Goal: Navigation & Orientation: Go to known website

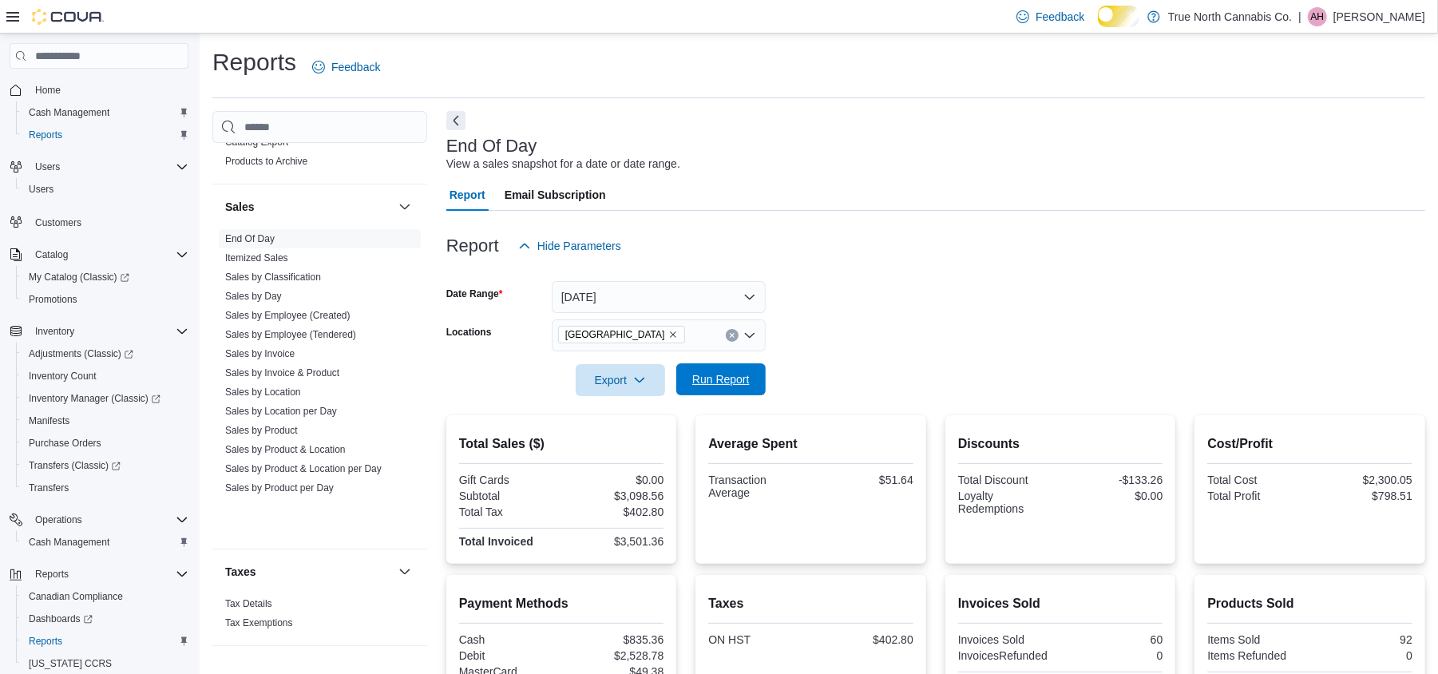
click at [732, 395] on span "Run Report" at bounding box center [721, 379] width 70 height 32
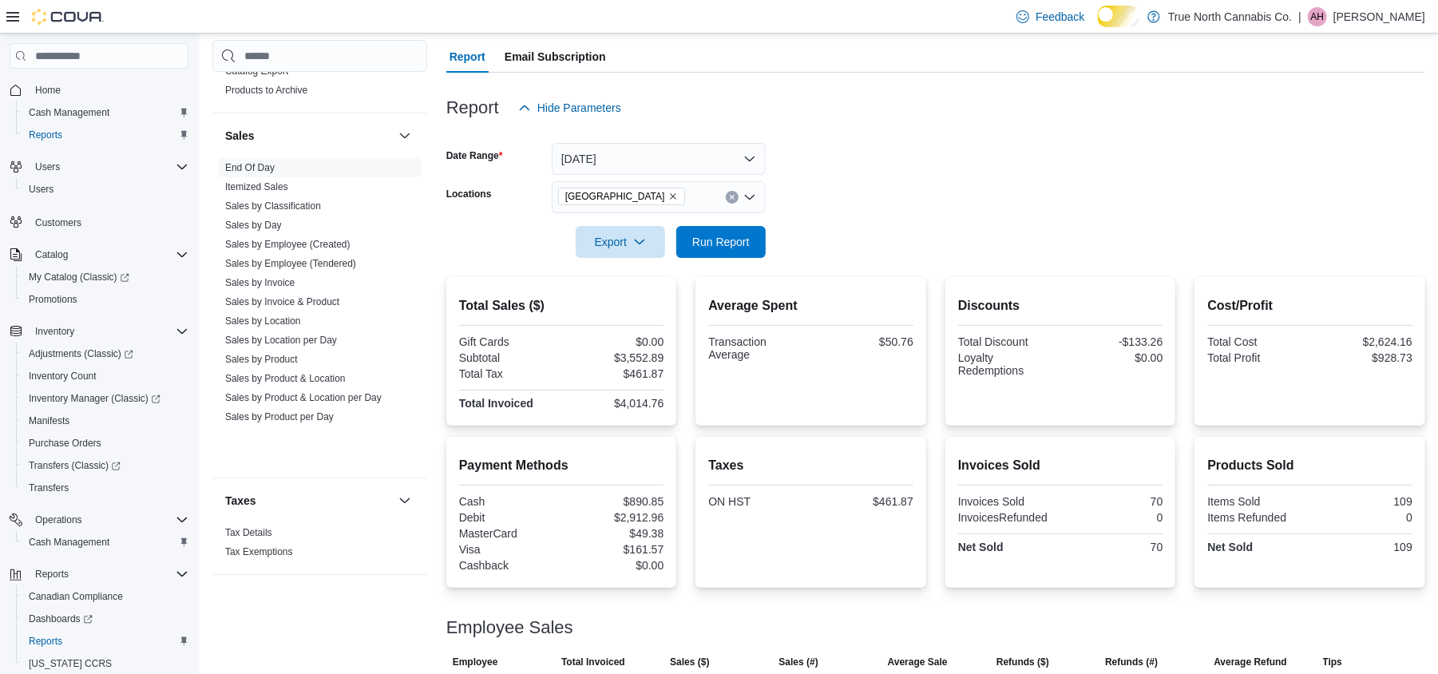
scroll to position [136, 0]
click at [826, 224] on form "Date Range Today Locations Wallaceburg Export Run Report" at bounding box center [935, 193] width 979 height 134
click at [927, 141] on div at bounding box center [935, 135] width 979 height 19
click at [720, 243] on span "Run Report" at bounding box center [721, 244] width 70 height 32
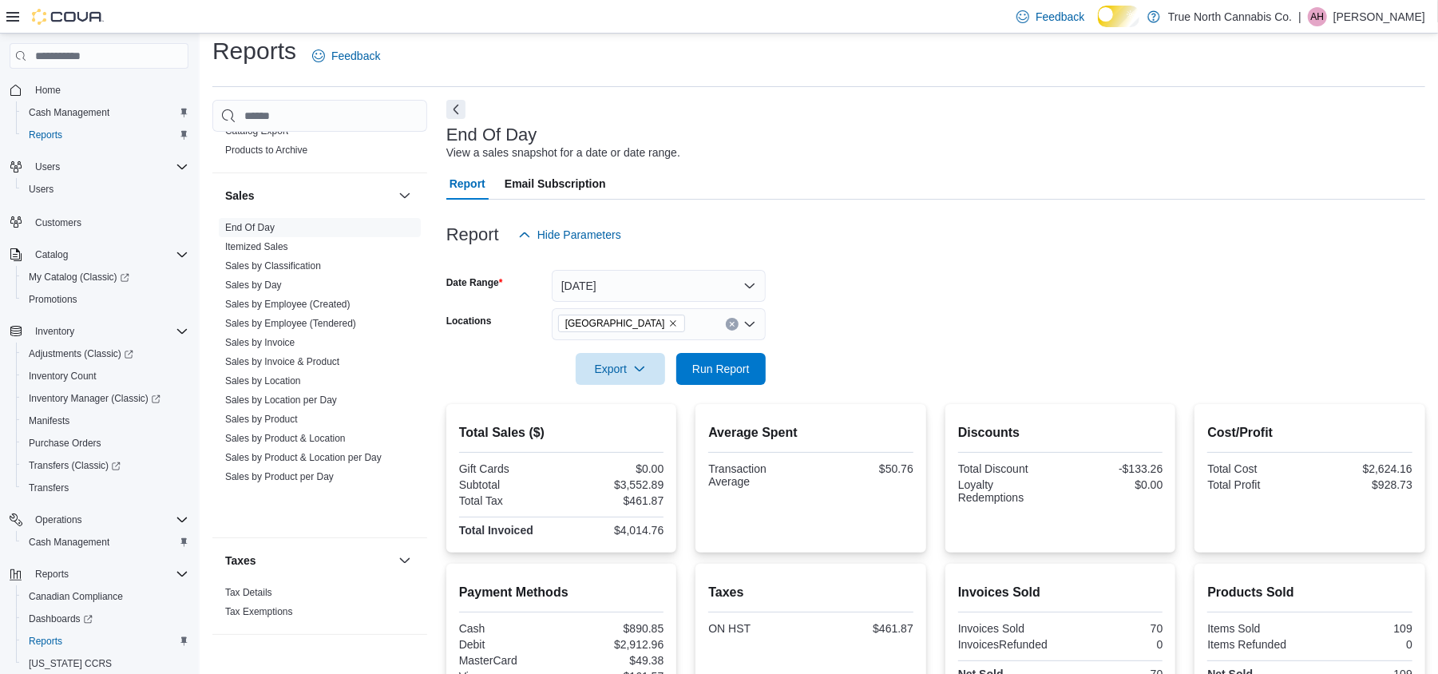
scroll to position [0, 0]
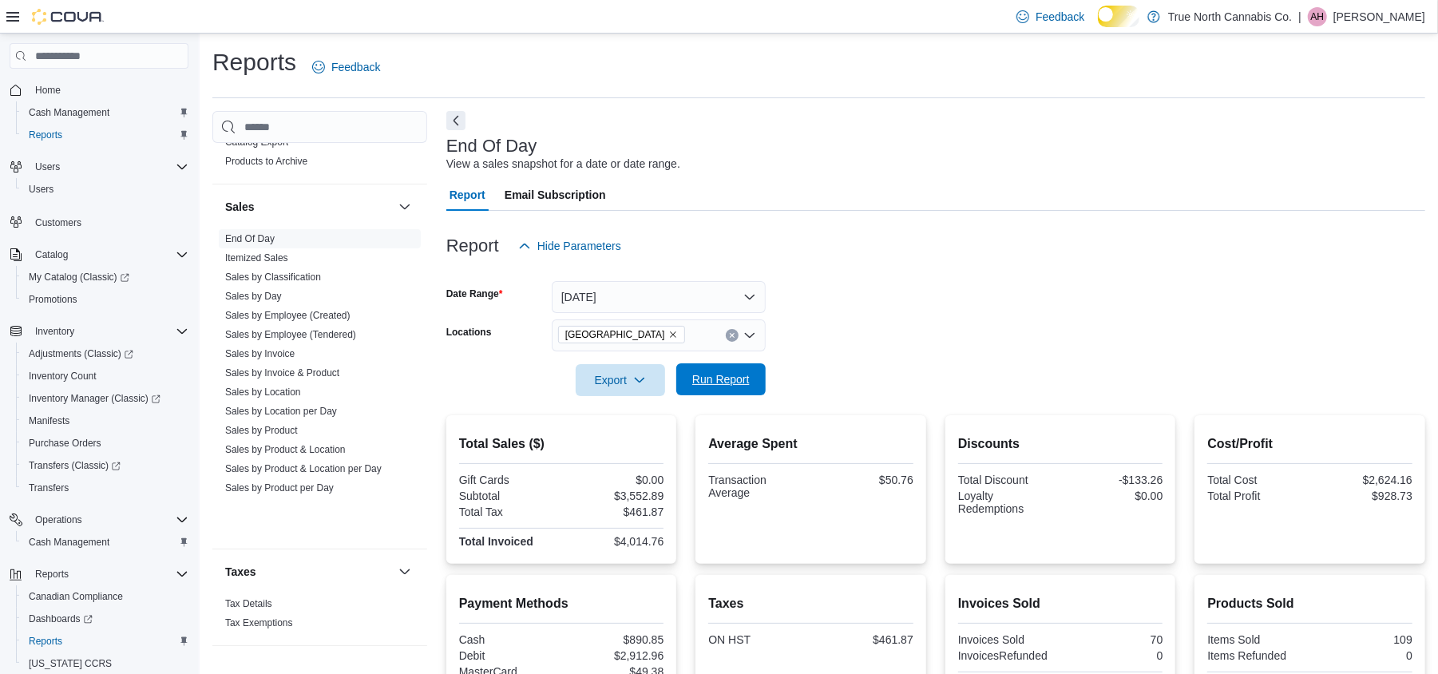
click at [738, 385] on span "Run Report" at bounding box center [721, 379] width 58 height 16
click at [711, 387] on span "Run Report" at bounding box center [721, 379] width 58 height 16
click at [876, 230] on div at bounding box center [935, 220] width 979 height 19
click at [741, 385] on span "Run Report" at bounding box center [721, 379] width 58 height 16
click at [695, 387] on span "Run Report" at bounding box center [721, 379] width 58 height 16
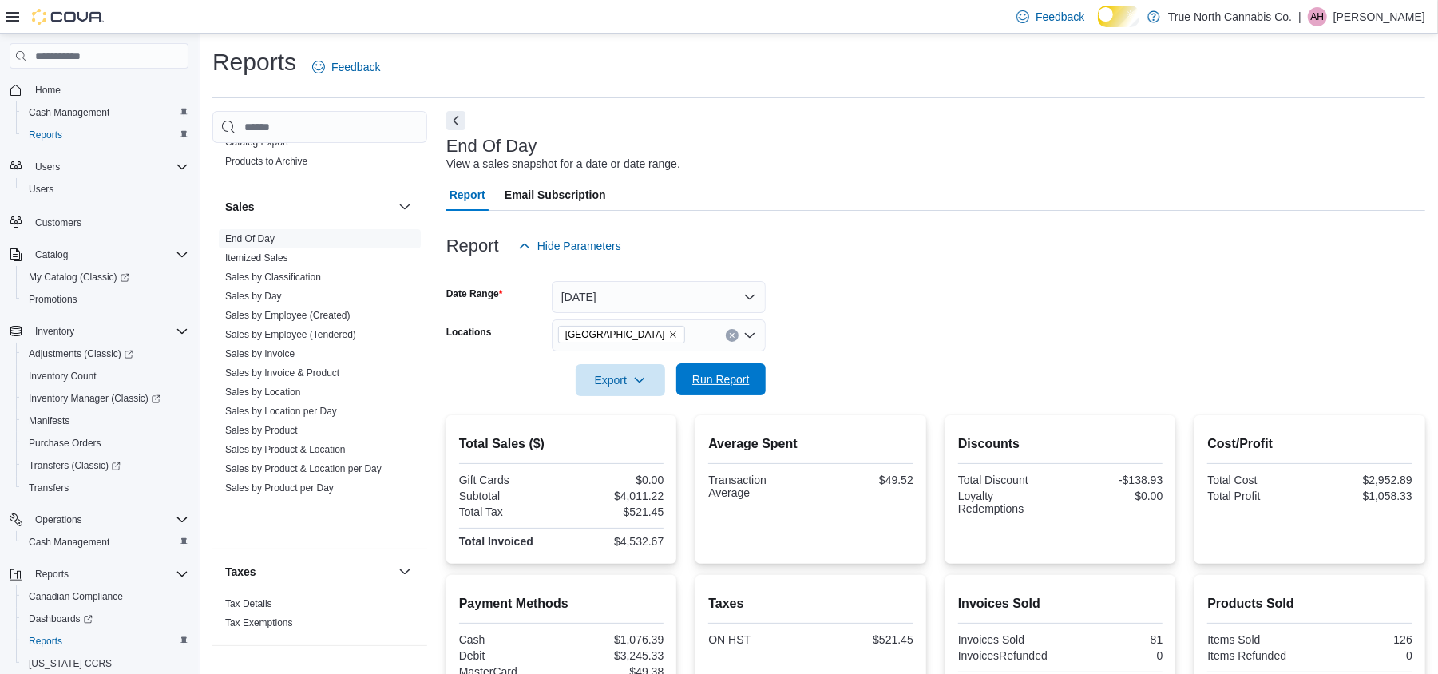
click at [736, 387] on span "Run Report" at bounding box center [721, 379] width 58 height 16
click at [790, 246] on div "Report Hide Parameters" at bounding box center [935, 246] width 979 height 32
click at [807, 137] on div at bounding box center [935, 133] width 979 height 6
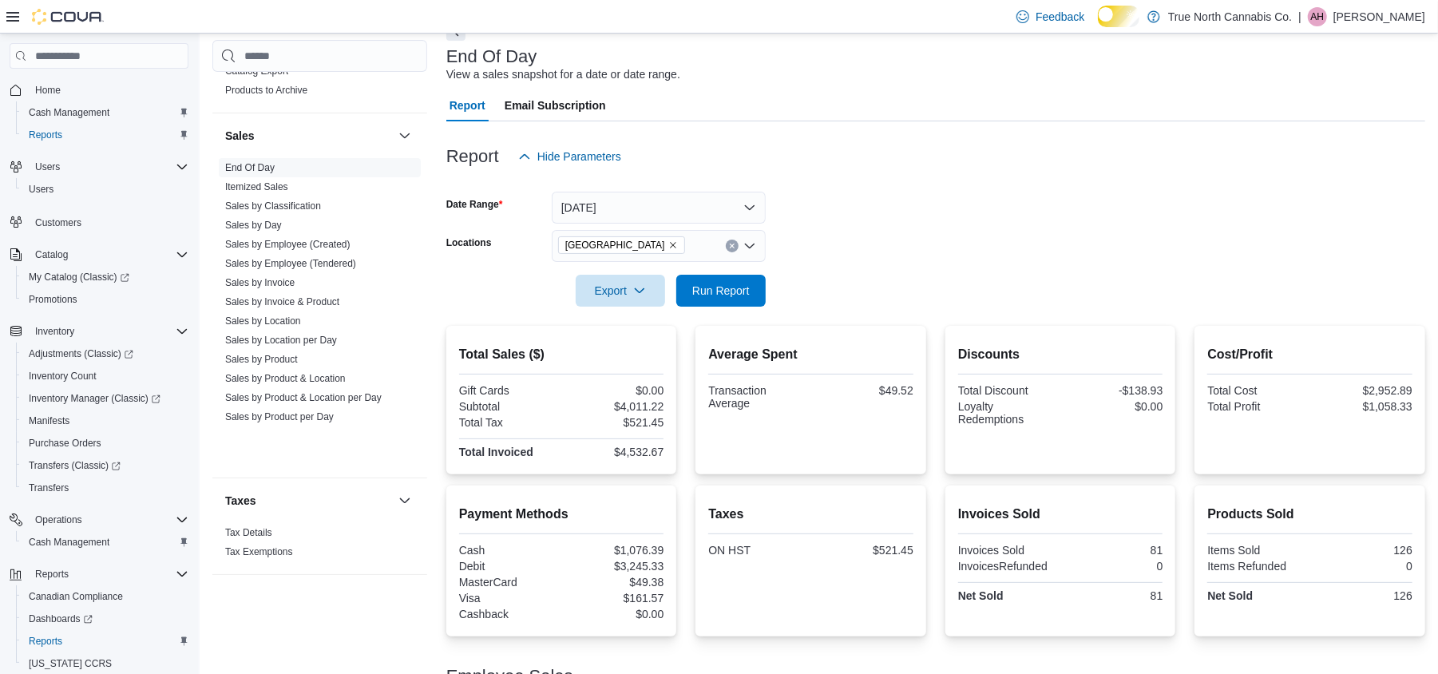
scroll to position [136, 0]
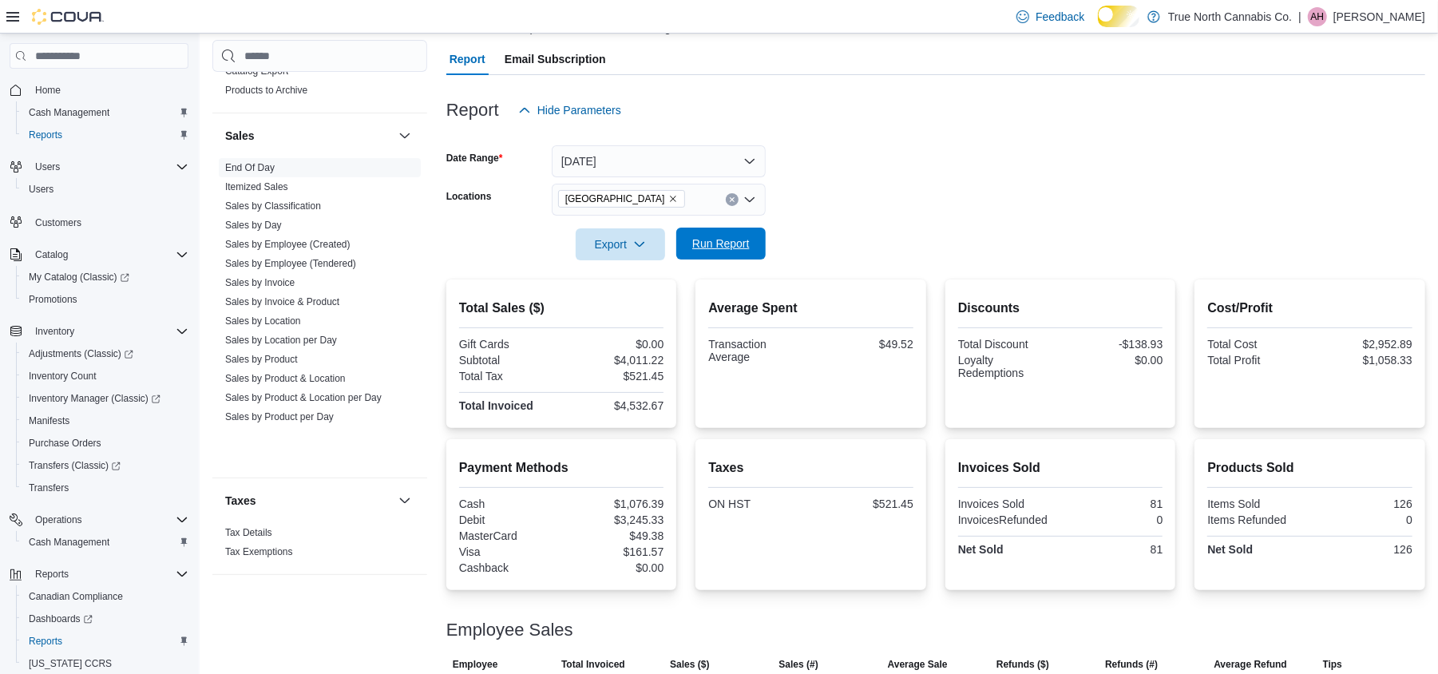
click at [736, 252] on span "Run Report" at bounding box center [721, 244] width 58 height 16
click at [851, 275] on div at bounding box center [935, 269] width 979 height 19
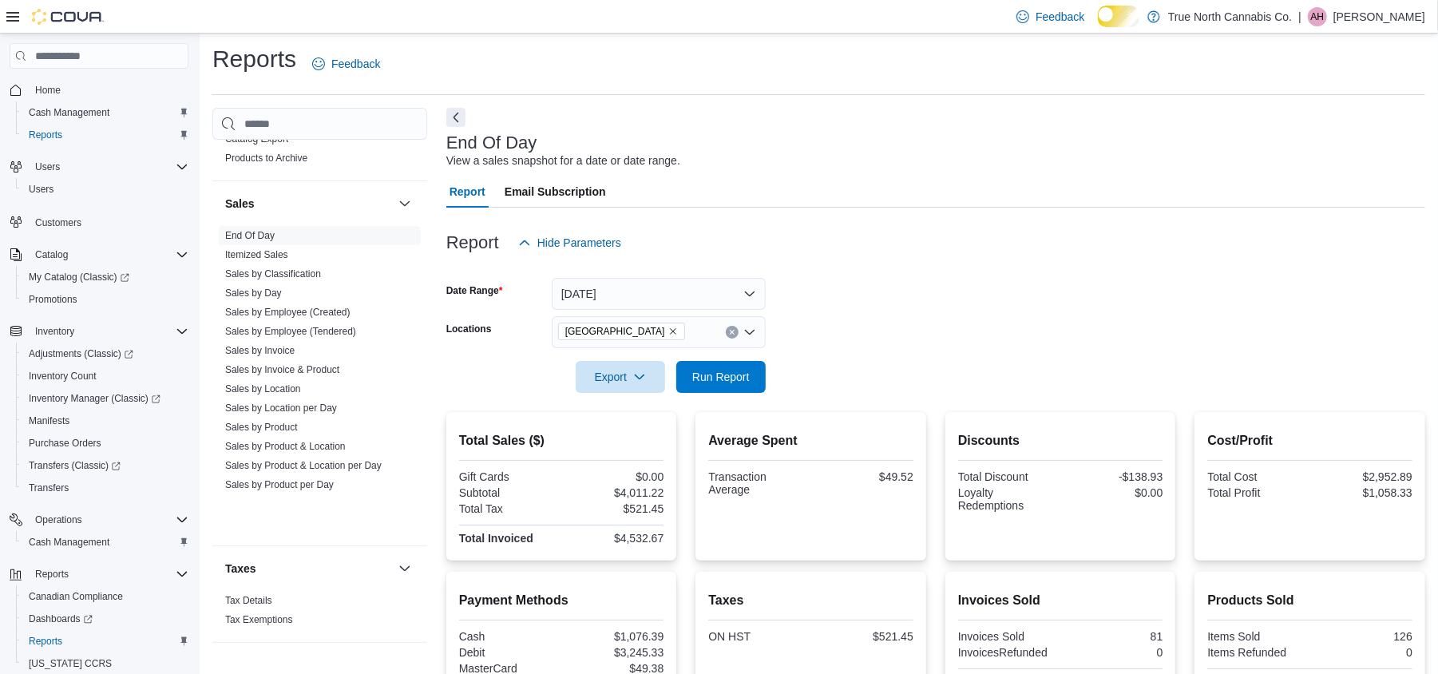
scroll to position [0, 0]
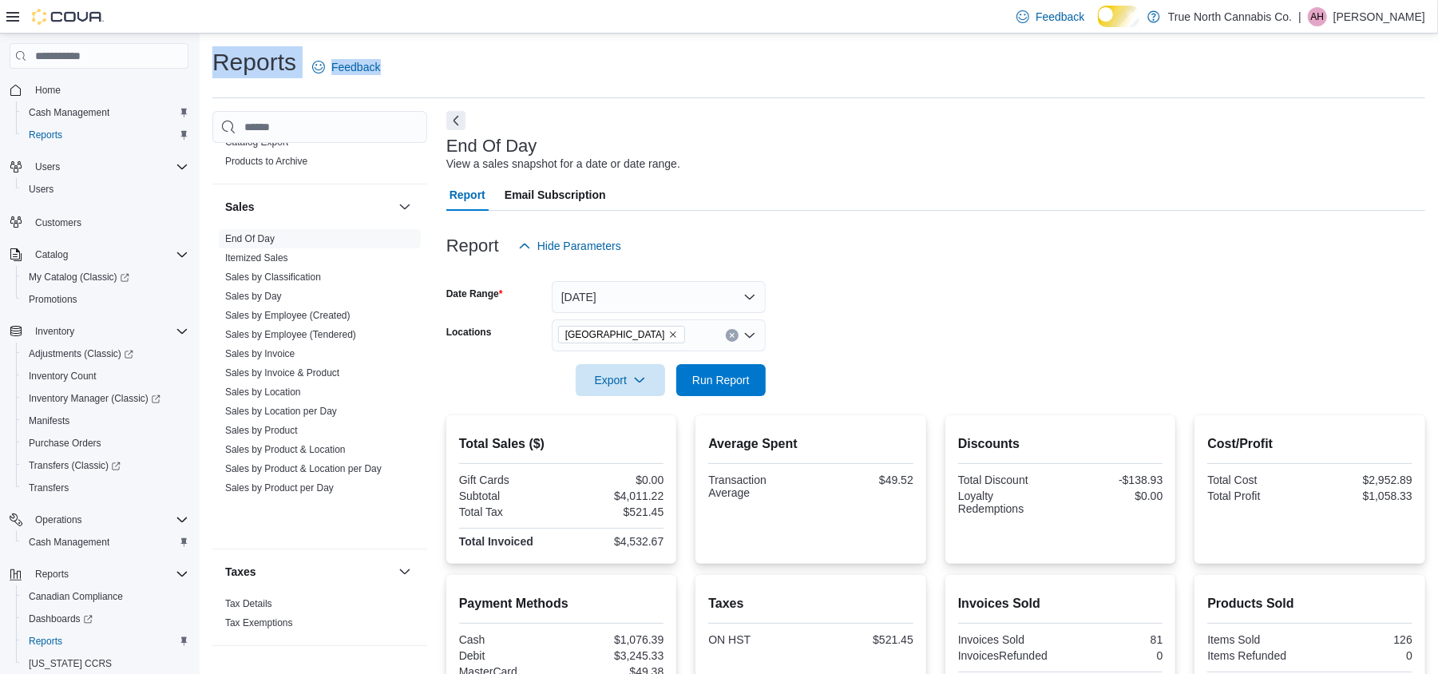
drag, startPoint x: 981, startPoint y: 97, endPoint x: 963, endPoint y: 104, distance: 18.7
click at [963, 98] on div "Reports Feedback" at bounding box center [818, 72] width 1213 height 52
click at [739, 378] on span "Run Report" at bounding box center [721, 379] width 70 height 32
click at [869, 262] on div "Report Hide Parameters" at bounding box center [935, 246] width 979 height 32
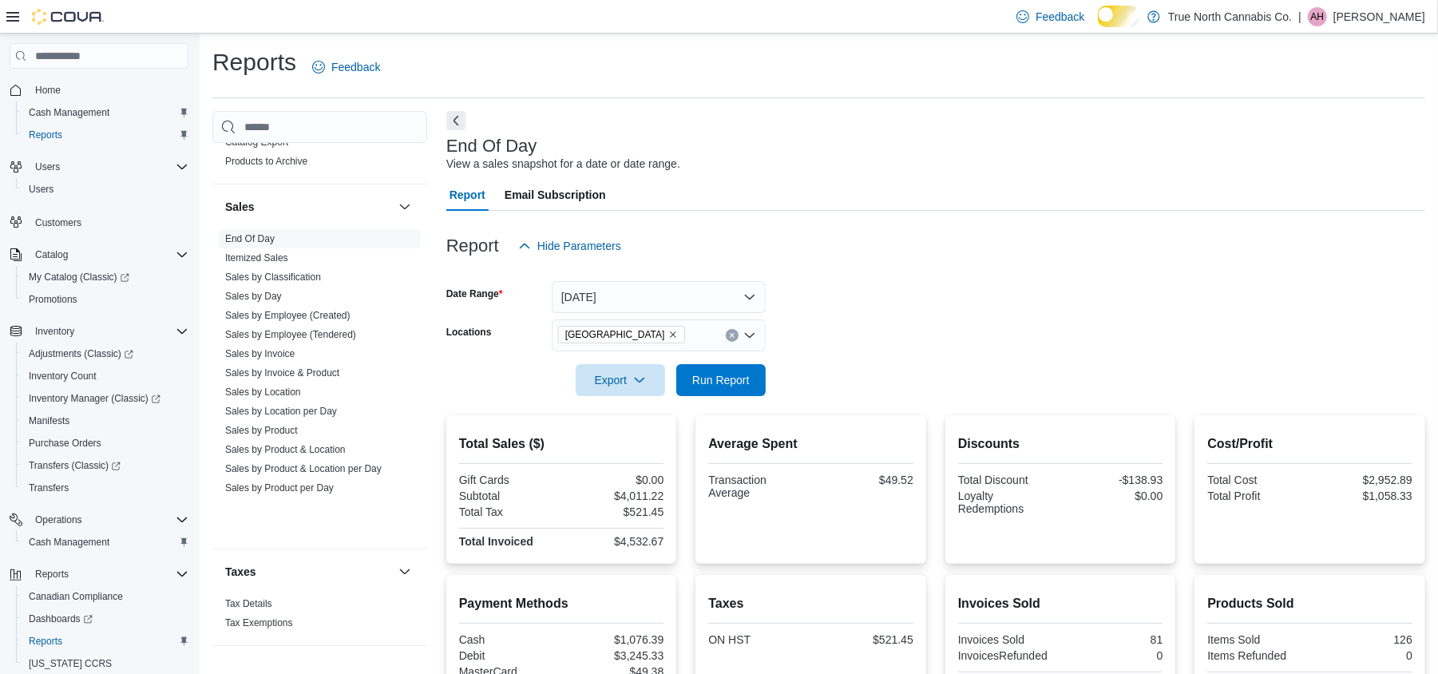
click at [856, 278] on div at bounding box center [935, 271] width 979 height 19
click at [933, 311] on form "Date Range Today Locations Wallaceburg Export Run Report" at bounding box center [935, 329] width 979 height 134
click at [912, 316] on form "Date Range Today Locations Wallaceburg Export Run Report" at bounding box center [935, 329] width 979 height 134
click at [843, 134] on div "End Of Day View a sales snapshot for a date or date range. Report Email Subscri…" at bounding box center [935, 511] width 979 height 801
click at [790, 158] on div "End Of Day View a sales snapshot for a date or date range." at bounding box center [931, 155] width 971 height 36
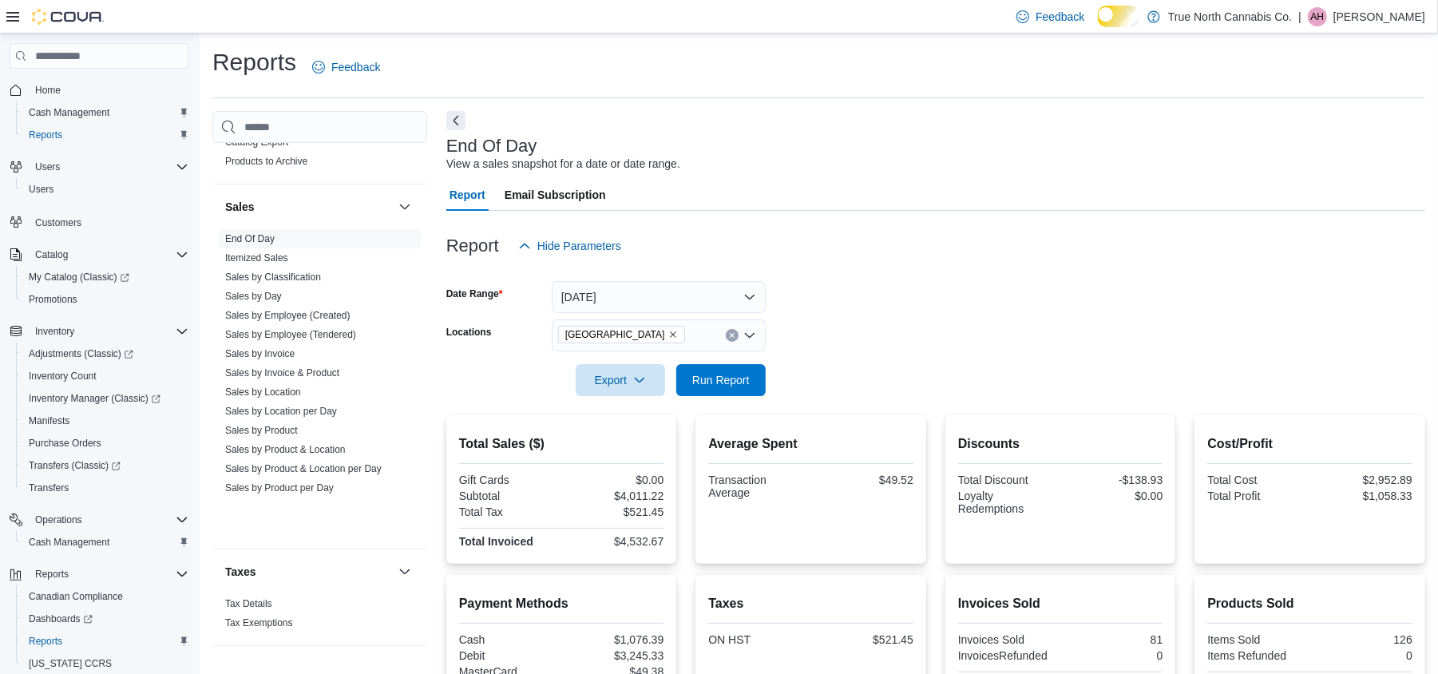
click at [864, 208] on div "Report Email Subscription" at bounding box center [935, 195] width 979 height 32
click at [741, 98] on div "Reports Feedback" at bounding box center [818, 72] width 1213 height 52
click at [709, 65] on div "Reports Feedback" at bounding box center [818, 67] width 1213 height 42
click at [795, 129] on div "End Of Day View a sales snapshot for a date or date range. Report Email Subscri…" at bounding box center [935, 511] width 979 height 801
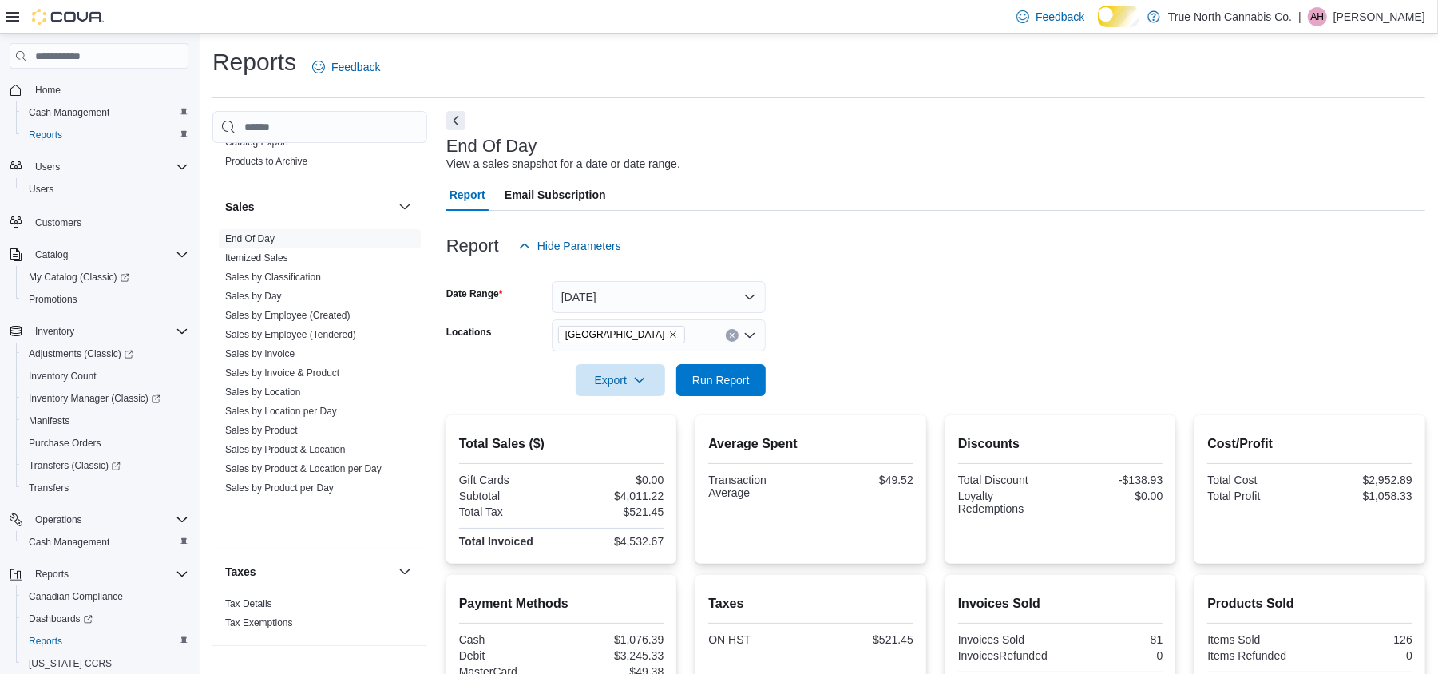
click at [982, 332] on form "Date Range Today Locations Wallaceburg Export Run Report" at bounding box center [935, 329] width 979 height 134
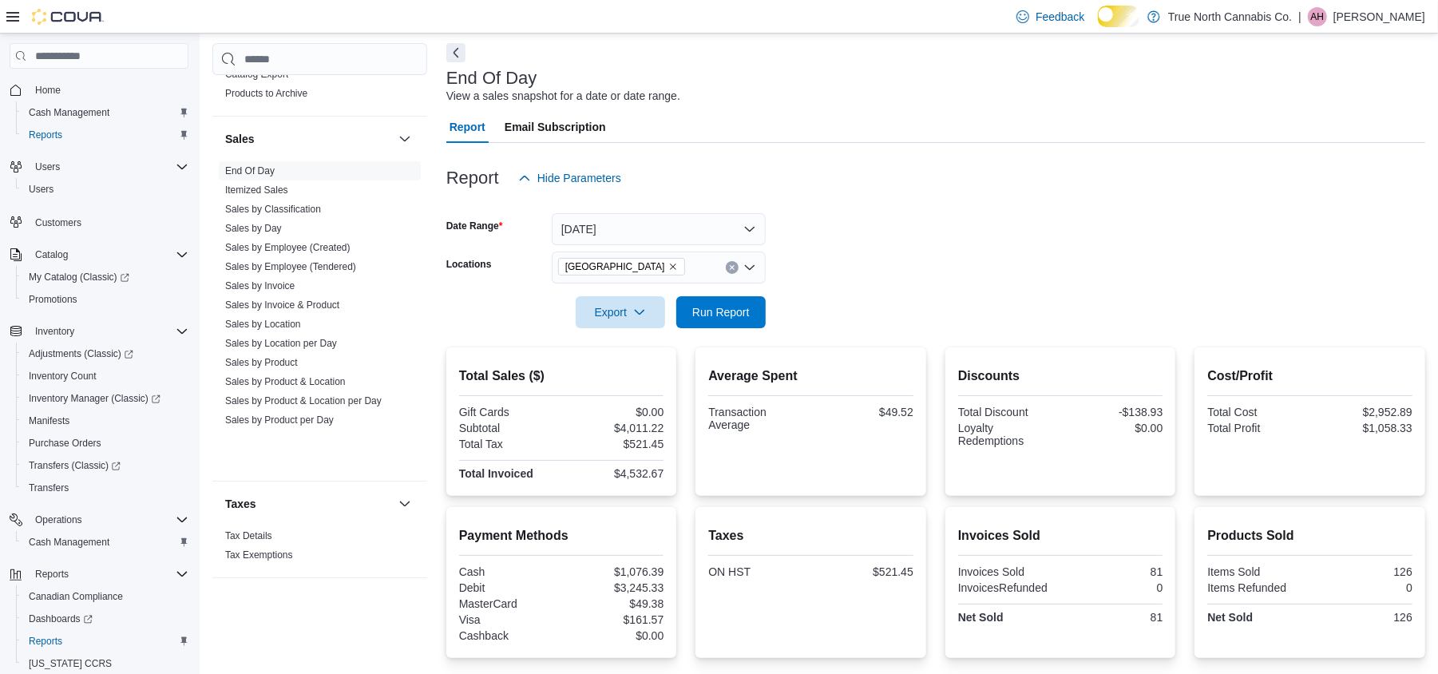
scroll to position [106, 0]
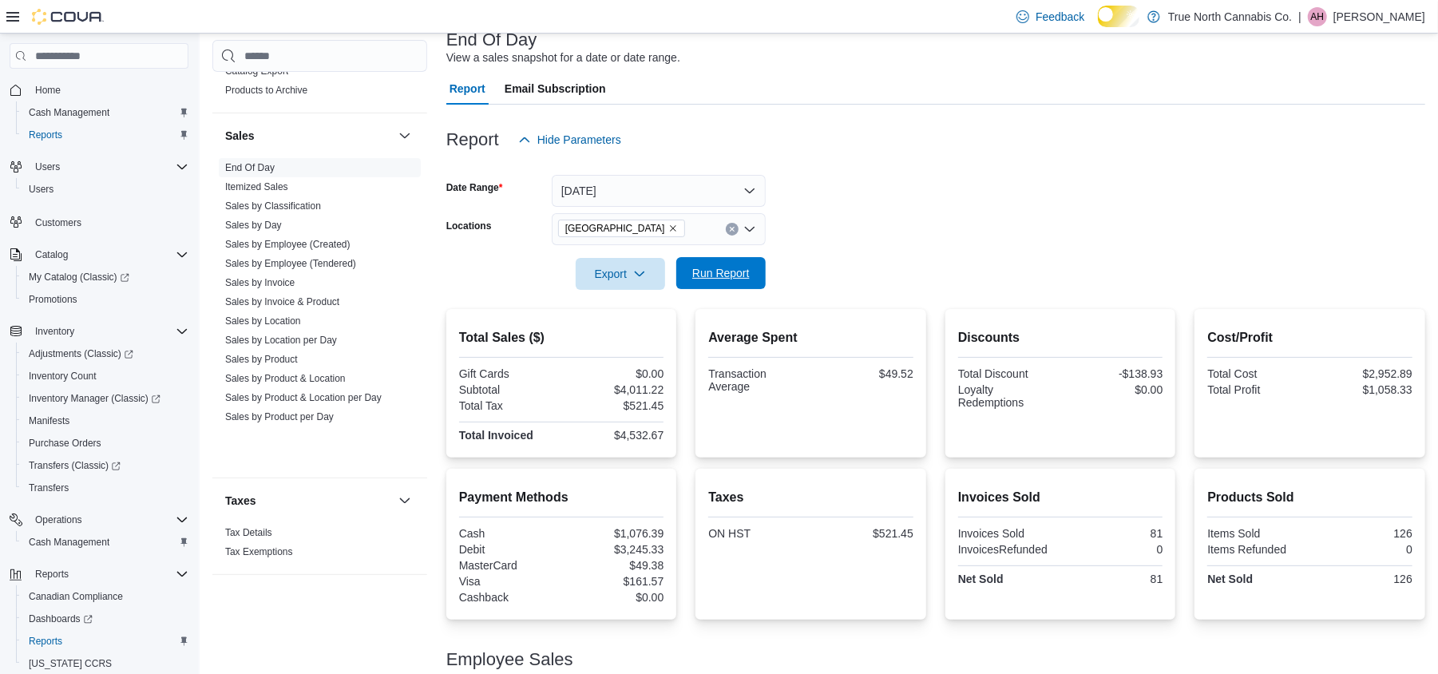
click at [711, 276] on span "Run Report" at bounding box center [721, 273] width 58 height 16
click at [748, 281] on span "Run Report" at bounding box center [721, 273] width 58 height 16
click at [726, 276] on span "Run Report" at bounding box center [721, 273] width 70 height 32
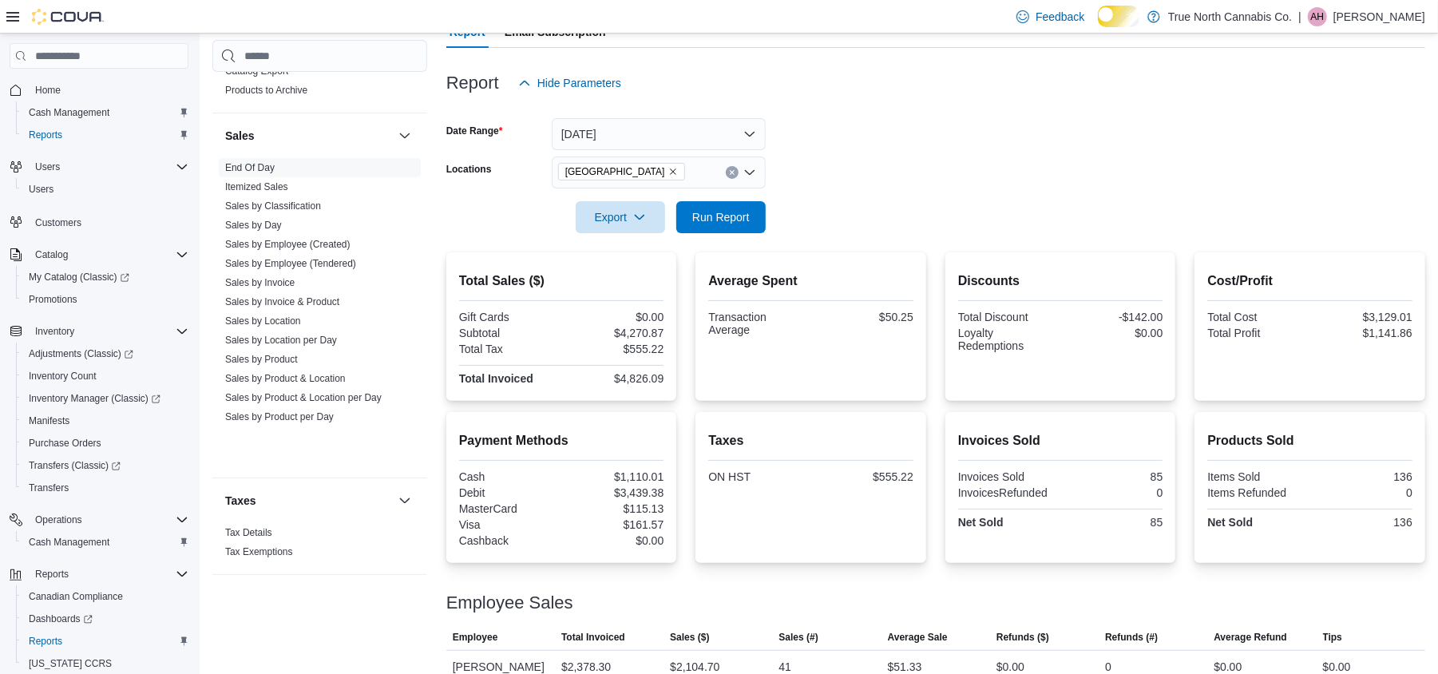
scroll to position [136, 0]
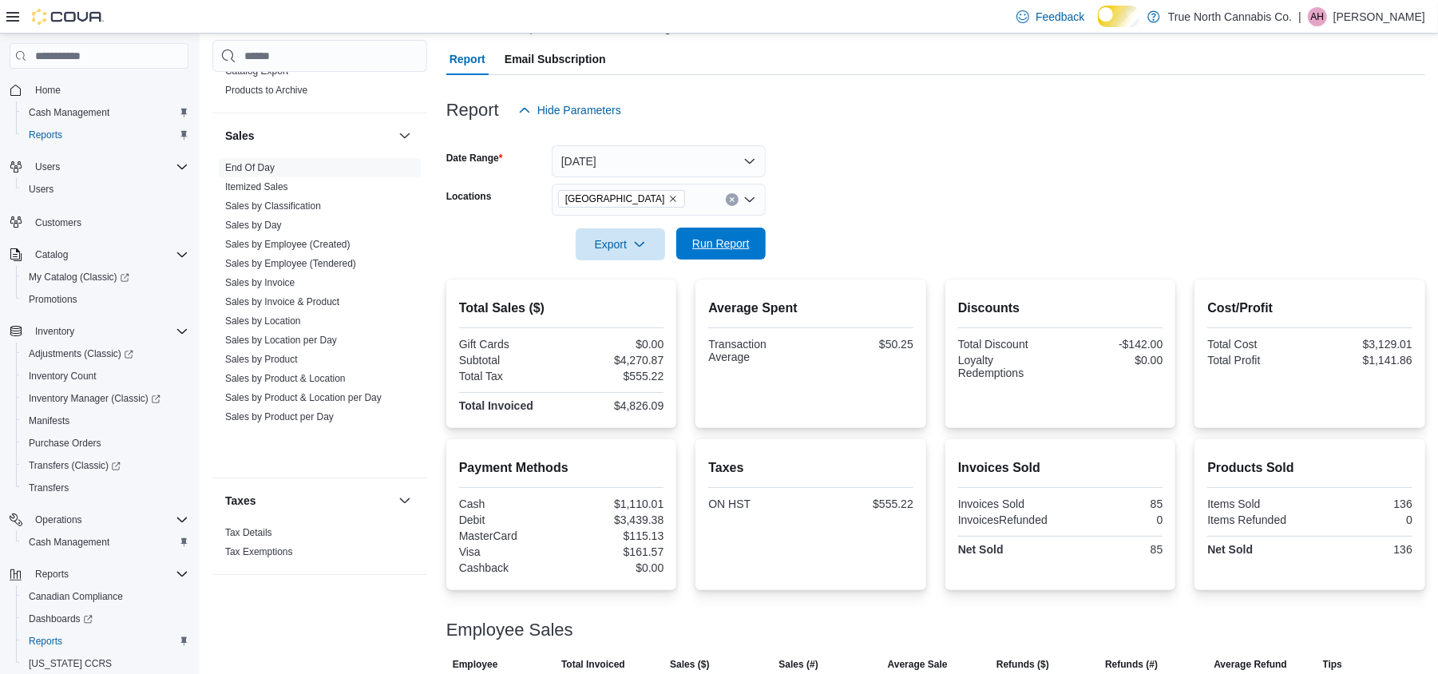
click at [744, 252] on span "Run Report" at bounding box center [721, 244] width 58 height 16
click at [740, 246] on span "Run Report" at bounding box center [721, 244] width 70 height 32
click at [730, 252] on span "Run Report" at bounding box center [721, 244] width 58 height 16
click at [958, 212] on form "Date Range Today Locations Wallaceburg Export Run Report" at bounding box center [935, 193] width 979 height 134
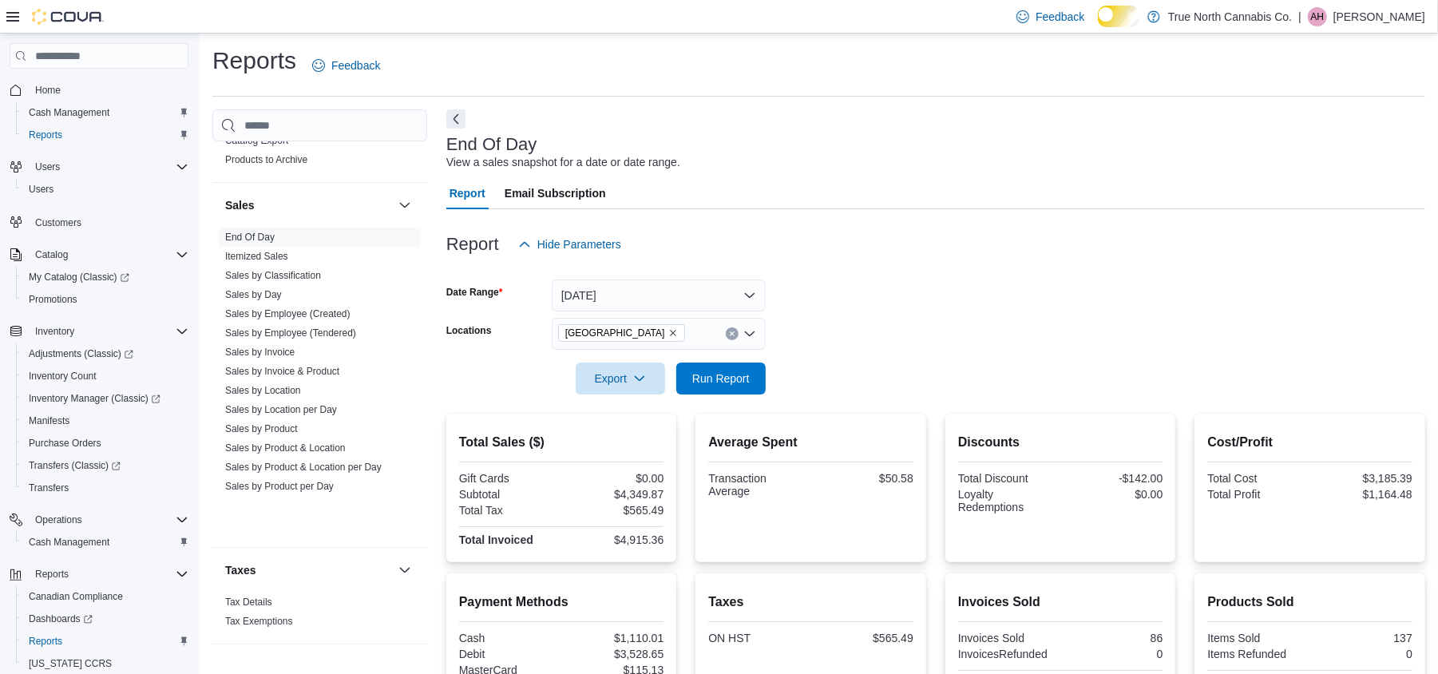
scroll to position [0, 0]
click at [861, 301] on form "Date Range Today Locations Wallaceburg Export Run Report" at bounding box center [935, 329] width 979 height 134
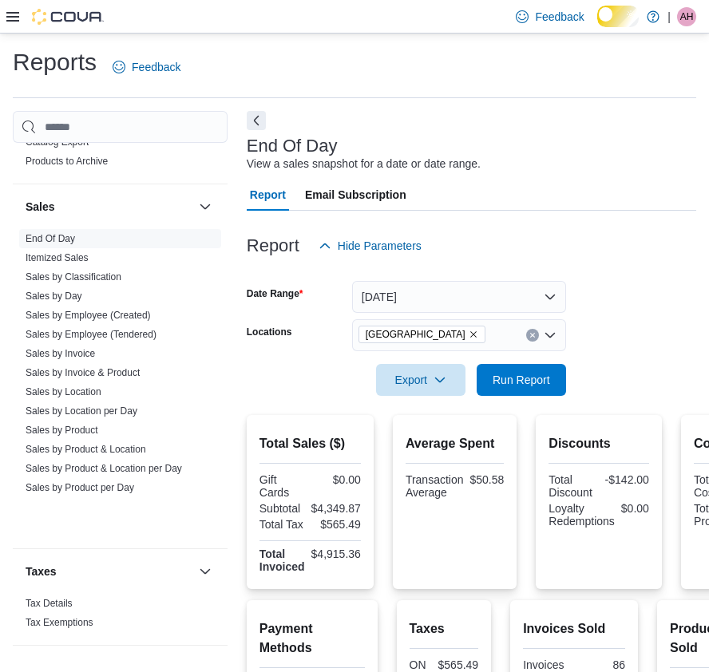
click at [20, 16] on div at bounding box center [54, 17] width 97 height 16
click at [14, 14] on icon at bounding box center [12, 16] width 13 height 13
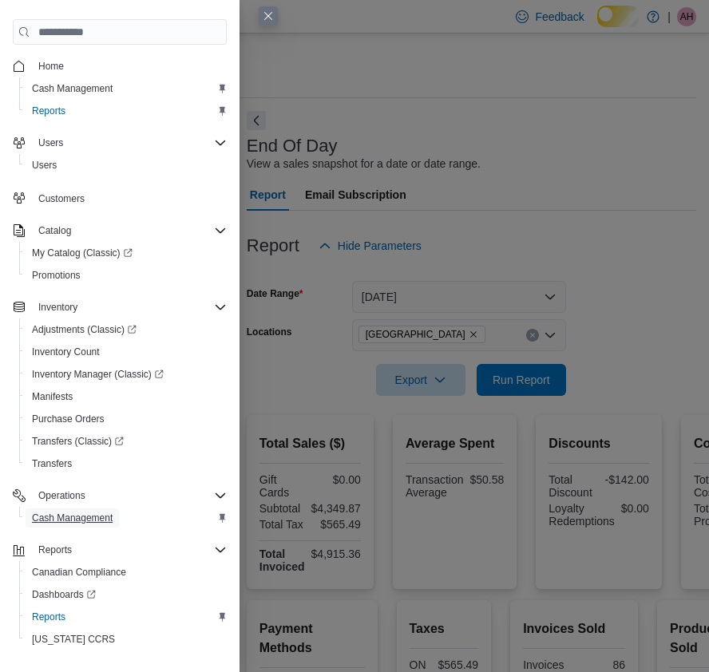
click at [113, 525] on span "Cash Management" at bounding box center [72, 518] width 81 height 13
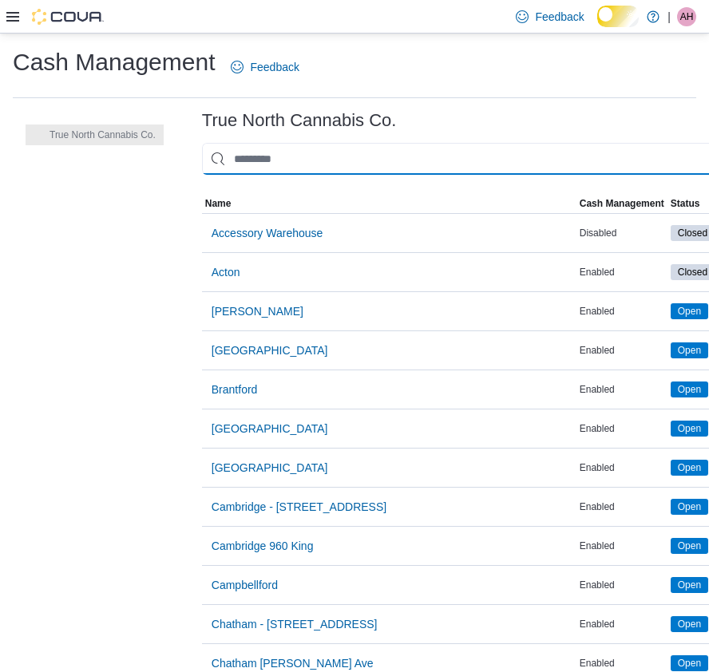
click at [321, 171] on input "This is a search bar. As you type, the results lower in the page will automatic…" at bounding box center [484, 159] width 565 height 32
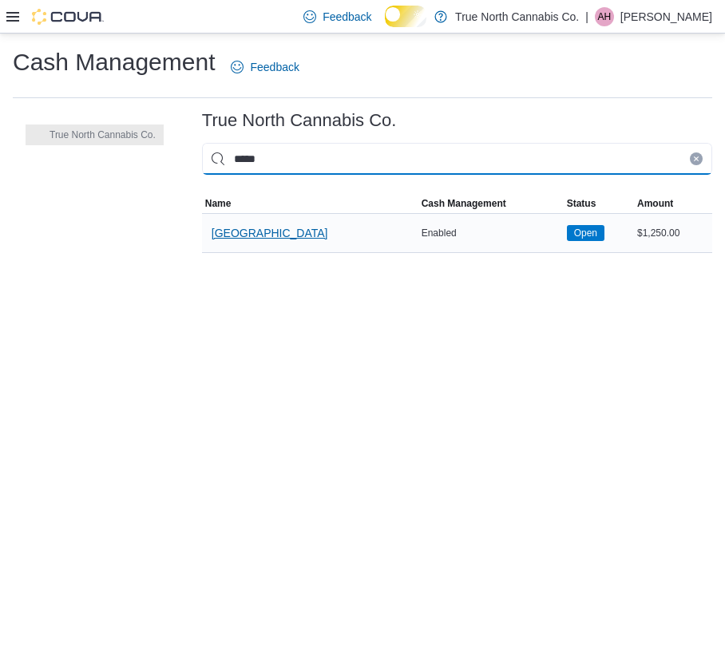
type input "*****"
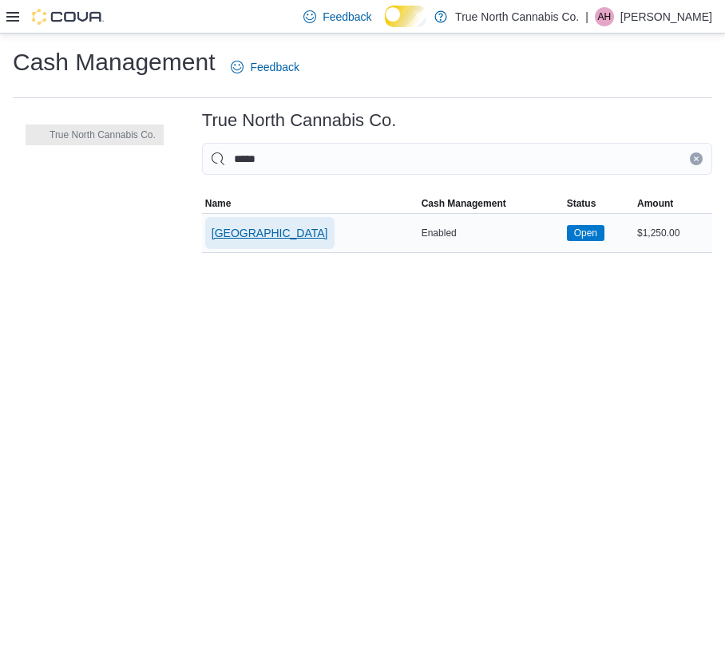
click at [292, 241] on span "Wallaceburg" at bounding box center [270, 233] width 117 height 16
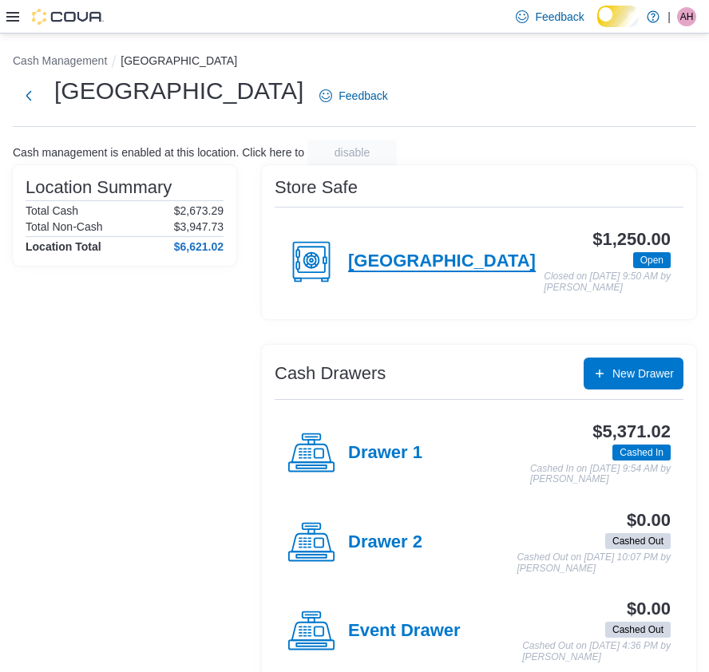
click at [412, 272] on h4 "Wallaceburg" at bounding box center [442, 262] width 188 height 21
click at [396, 266] on h4 "Wallaceburg" at bounding box center [442, 262] width 188 height 21
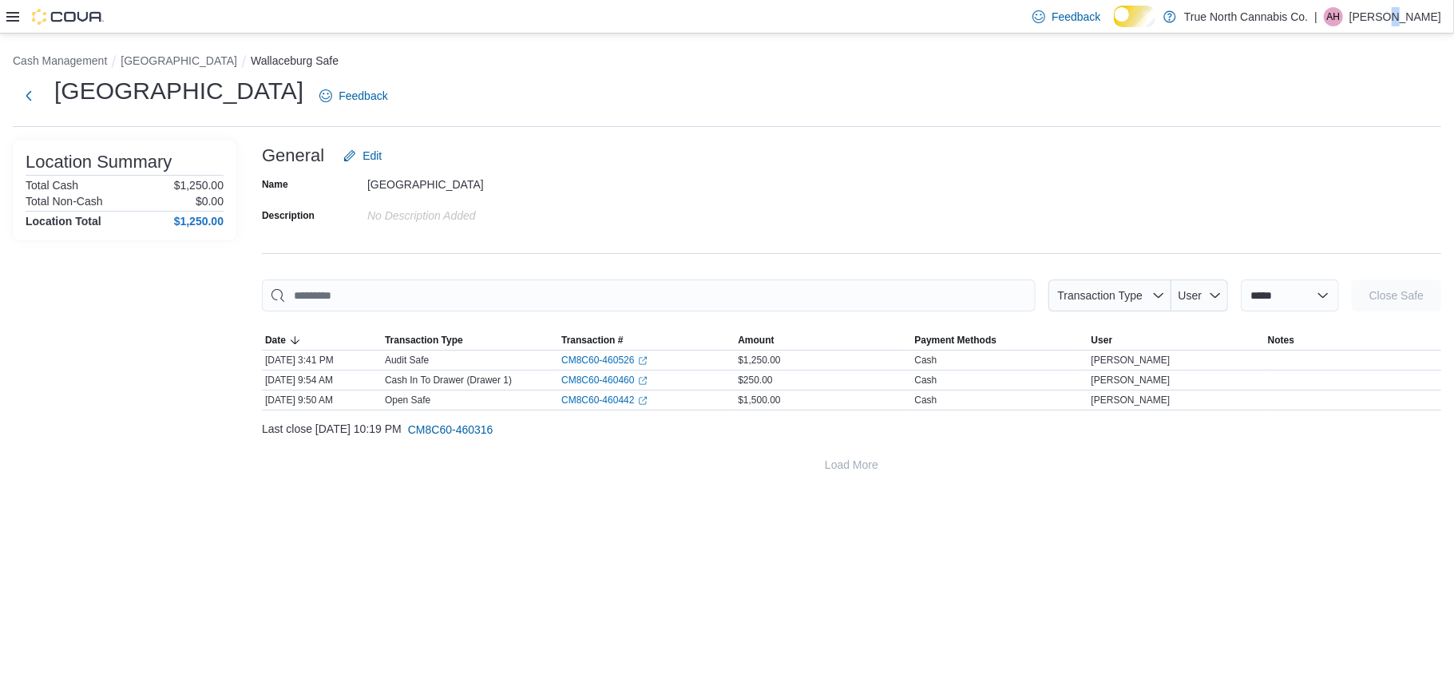
drag, startPoint x: 1394, startPoint y: 5, endPoint x: 1393, endPoint y: 23, distance: 18.4
click at [1393, 7] on p "Alex Hutchings" at bounding box center [1396, 16] width 92 height 19
click at [1377, 158] on button "Sign Out" at bounding box center [1361, 157] width 147 height 26
